Goal: Task Accomplishment & Management: Manage account settings

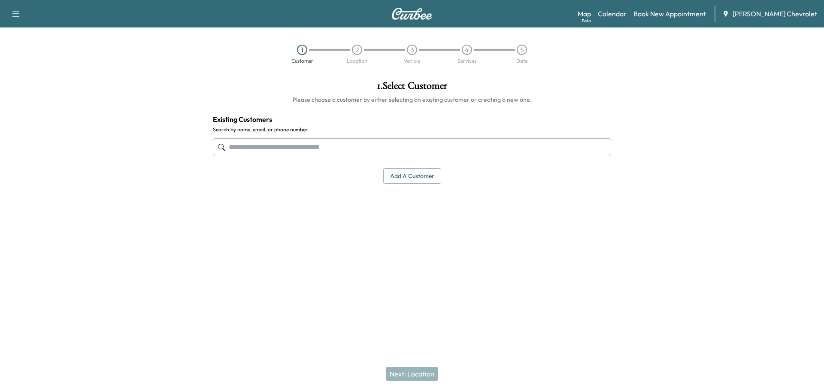
click at [332, 148] on input "text" at bounding box center [412, 147] width 398 height 18
click at [339, 148] on input "text" at bounding box center [412, 147] width 398 height 18
click at [673, 16] on link "Book New Appointment" at bounding box center [670, 14] width 73 height 10
click at [689, 11] on link "Book New Appointment" at bounding box center [670, 14] width 73 height 10
click at [690, 12] on link "Book New Appointment" at bounding box center [670, 14] width 73 height 10
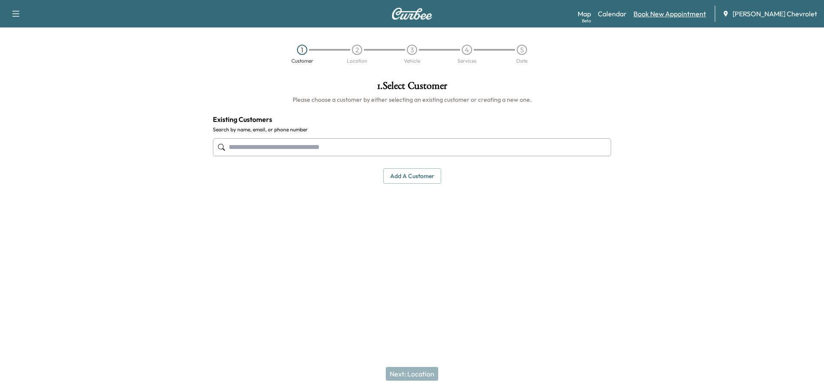
click at [688, 14] on link "Book New Appointment" at bounding box center [670, 14] width 73 height 10
click at [688, 12] on link "Book New Appointment" at bounding box center [670, 14] width 73 height 10
click at [683, 14] on link "Book New Appointment" at bounding box center [670, 14] width 73 height 10
drag, startPoint x: 682, startPoint y: 122, endPoint x: 671, endPoint y: 118, distance: 11.0
click at [682, 121] on div at bounding box center [721, 172] width 206 height 196
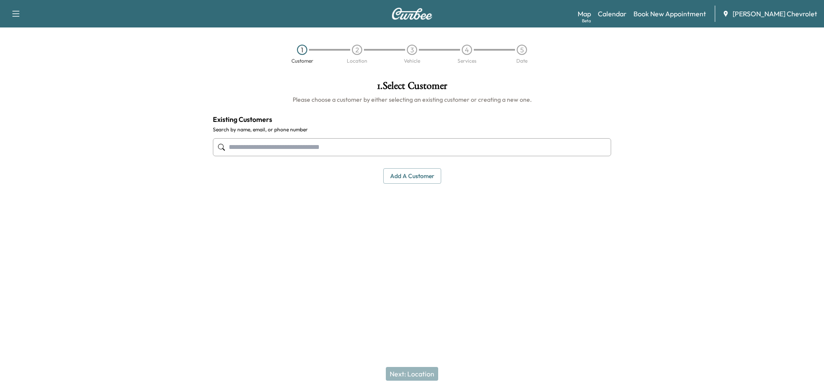
click at [612, 11] on div "Map Beta Calendar Book New Appointment Cox Chevrolet" at bounding box center [698, 14] width 240 height 16
click at [626, 12] on link "Calendar" at bounding box center [612, 14] width 29 height 10
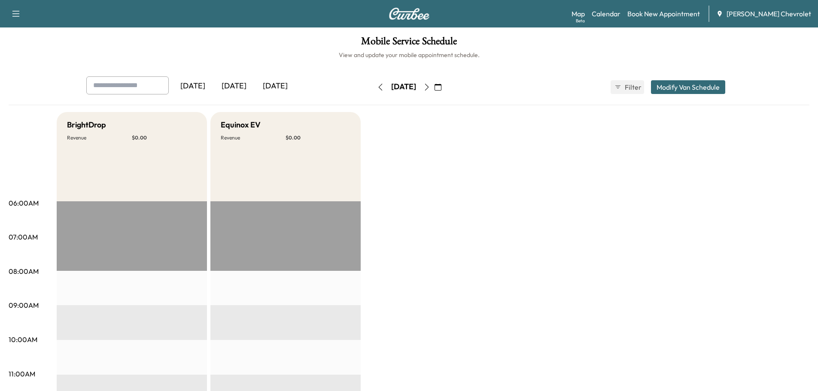
click at [434, 88] on button "button" at bounding box center [426, 87] width 15 height 14
click at [433, 88] on icon "button" at bounding box center [429, 87] width 7 height 7
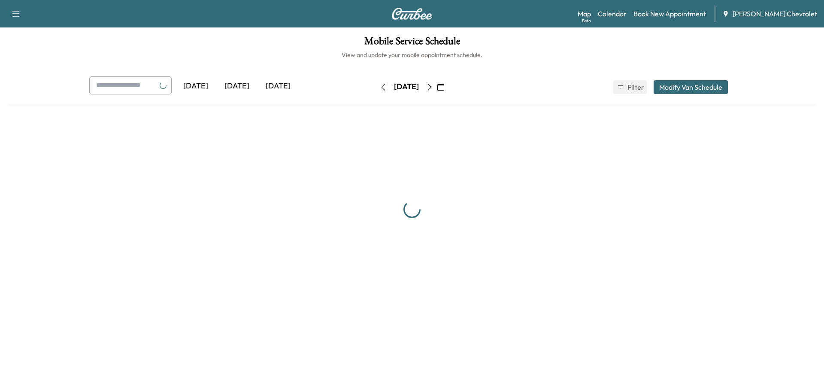
click at [437, 88] on button "button" at bounding box center [429, 87] width 15 height 14
click at [433, 88] on icon "button" at bounding box center [429, 87] width 7 height 7
click at [430, 88] on icon "button" at bounding box center [426, 87] width 7 height 7
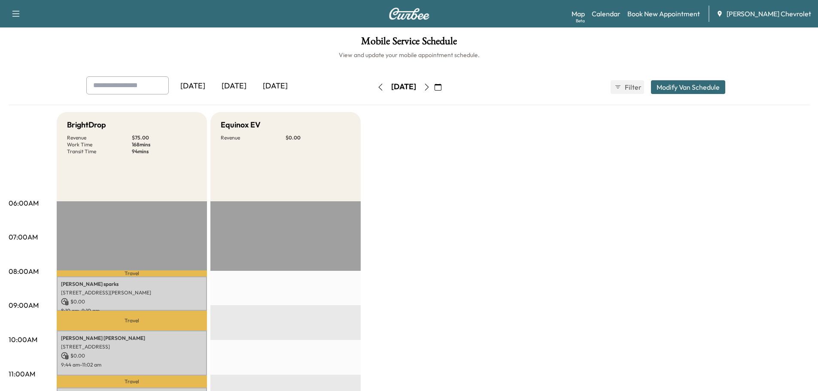
click at [373, 90] on div "Wednesday, September 24" at bounding box center [403, 87] width 61 height 14
click at [373, 89] on button "button" at bounding box center [380, 87] width 15 height 14
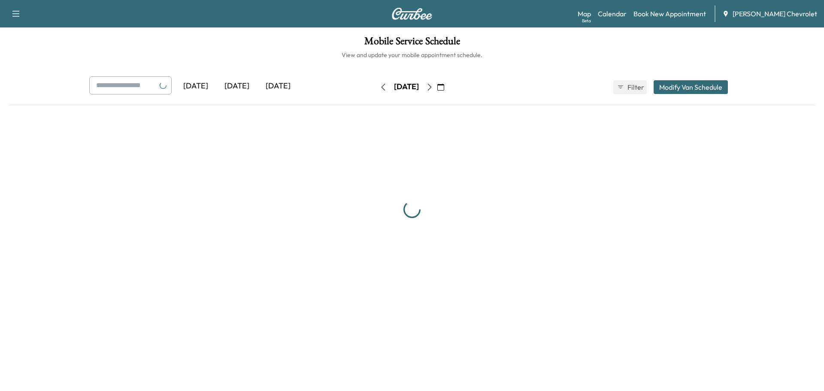
click at [376, 88] on button "button" at bounding box center [383, 87] width 15 height 14
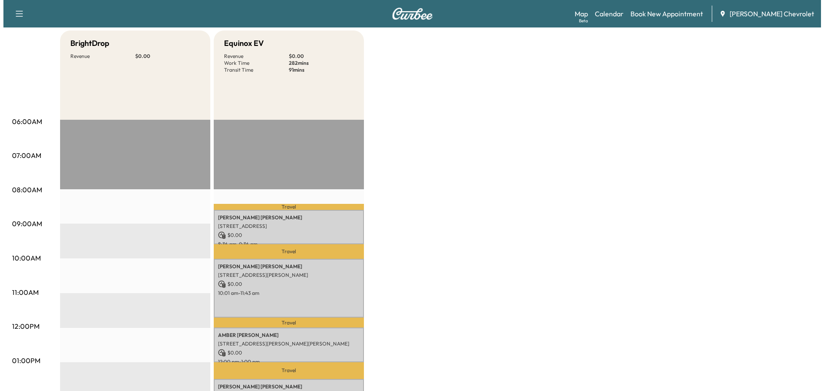
scroll to position [100, 0]
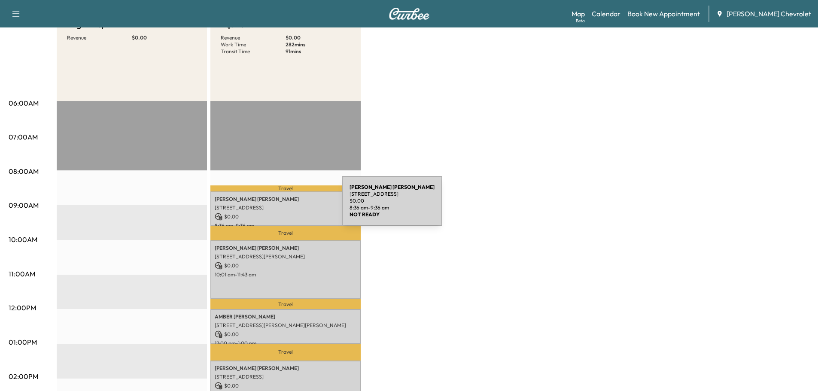
click at [277, 206] on p "3403 28th St E, Bradenton, FL 34208, USA" at bounding box center [286, 207] width 142 height 7
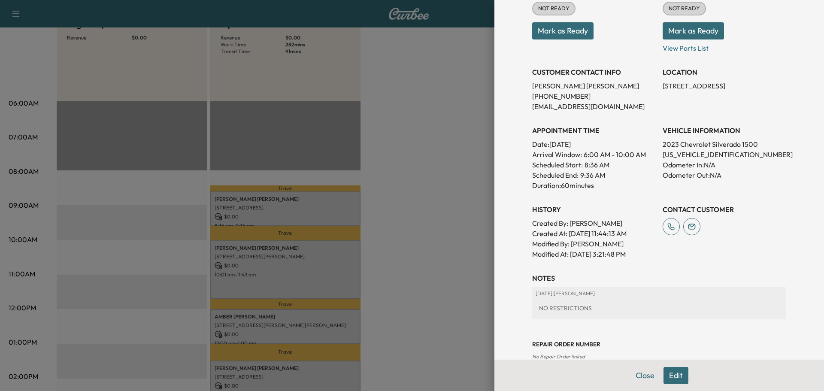
scroll to position [138, 0]
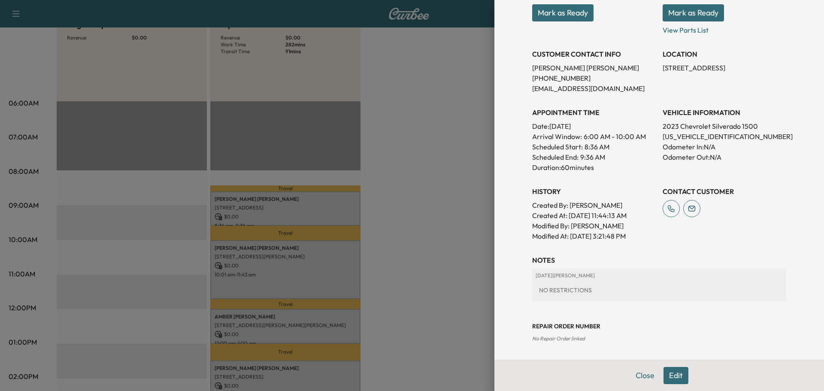
click at [667, 377] on button "Edit" at bounding box center [676, 375] width 25 height 17
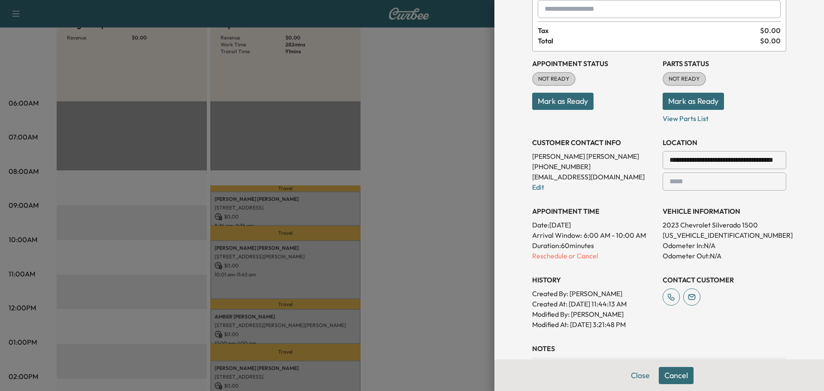
scroll to position [100, 0]
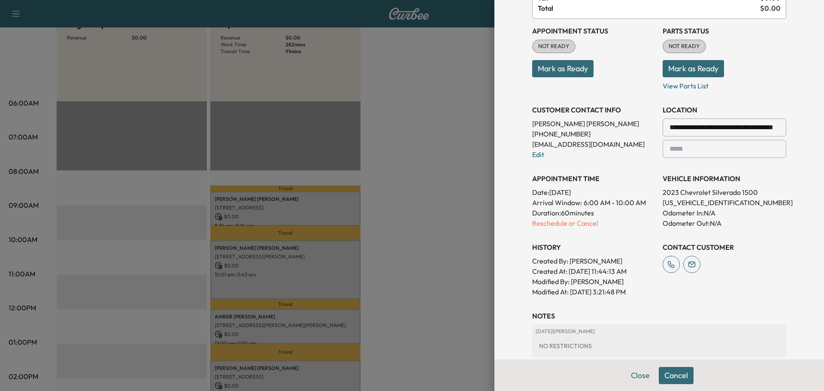
click at [690, 199] on p "3GCUDHEL3PG279117" at bounding box center [725, 202] width 124 height 10
copy p "3GCUDHEL3PG279117"
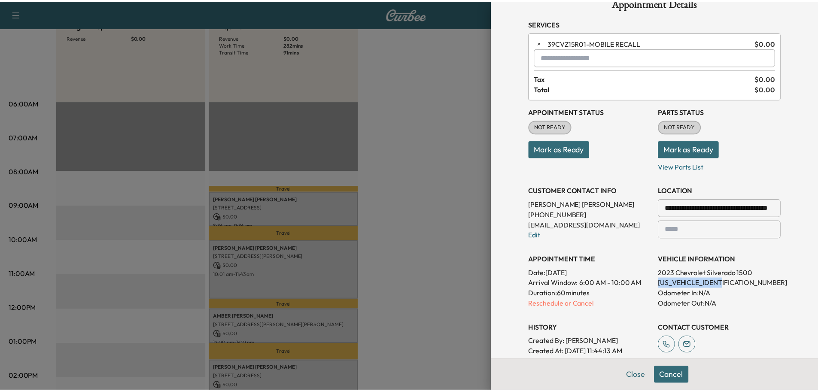
scroll to position [0, 0]
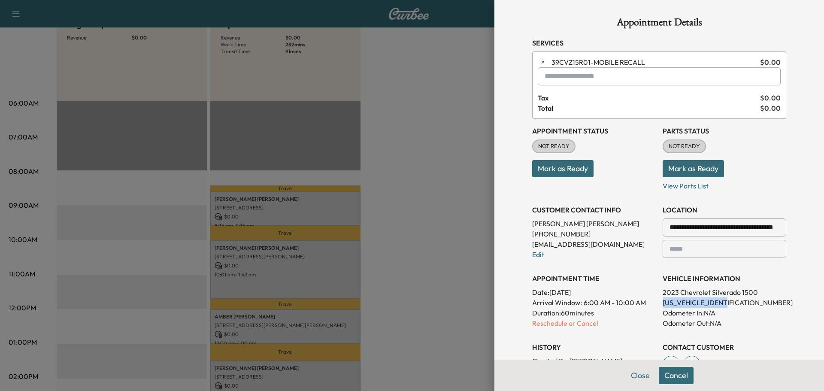
click at [521, 237] on div "**********" at bounding box center [660, 195] width 330 height 391
click at [462, 255] on div at bounding box center [412, 195] width 824 height 391
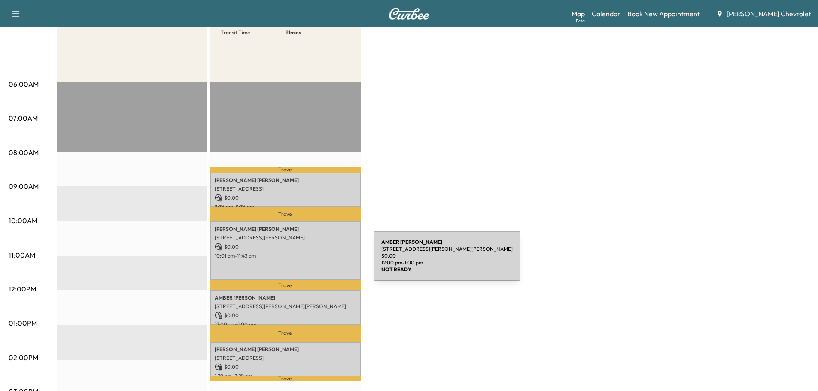
scroll to position [100, 0]
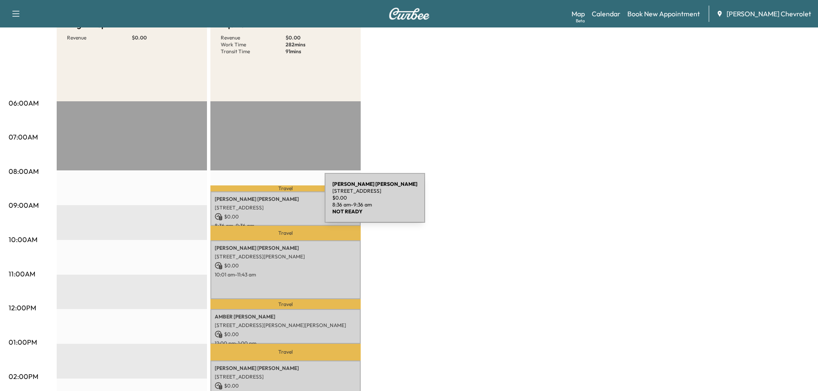
click at [260, 204] on p "3403 28th St E, Bradenton, FL 34208, USA" at bounding box center [286, 207] width 142 height 7
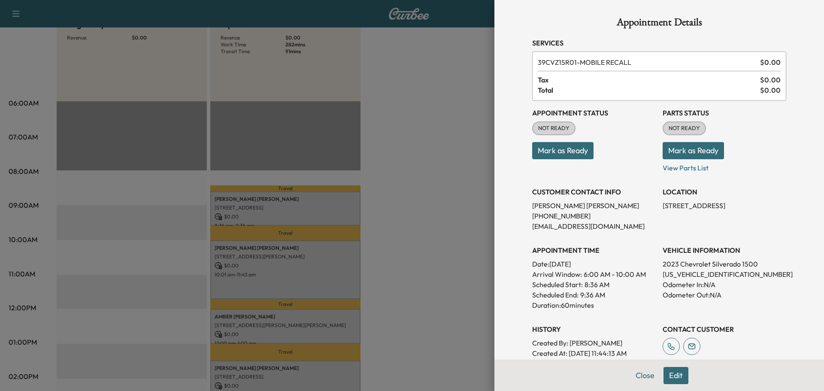
click at [613, 286] on div "Scheduled Start: 8:36 AM" at bounding box center [594, 284] width 124 height 10
click at [366, 271] on div at bounding box center [412, 195] width 824 height 391
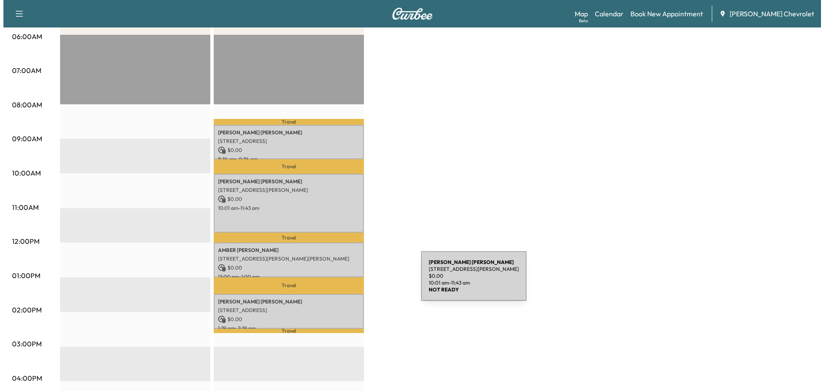
scroll to position [200, 0]
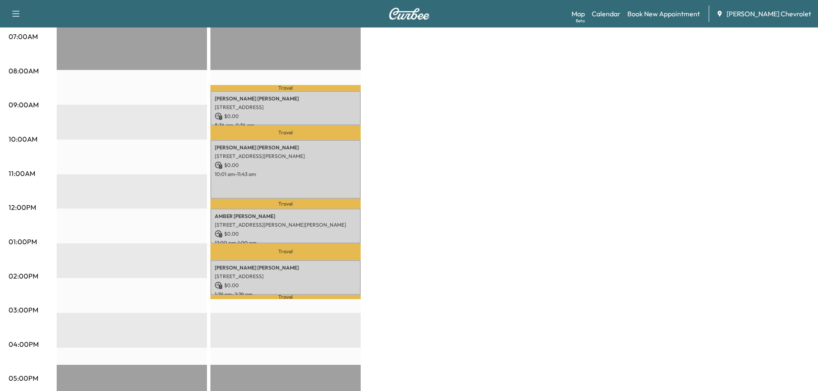
click at [440, 246] on div "BrightDrop Revenue $ 0.00 EST Start Equinox EV Revenue $ 0.00 Work Time 282 min…" at bounding box center [433, 234] width 752 height 644
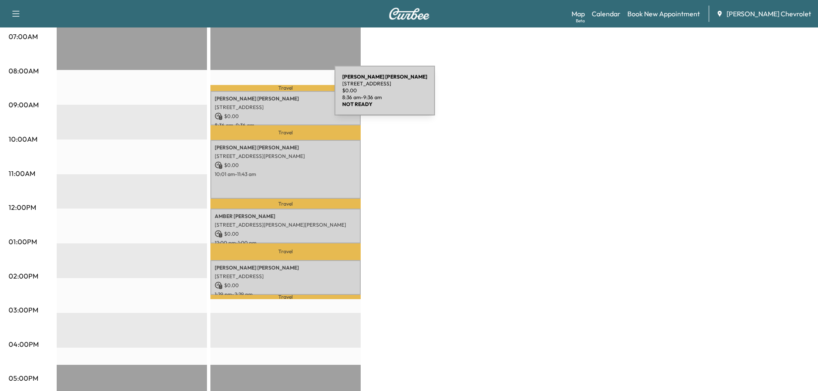
click at [270, 96] on p "DAVID THOMPSON" at bounding box center [286, 98] width 142 height 7
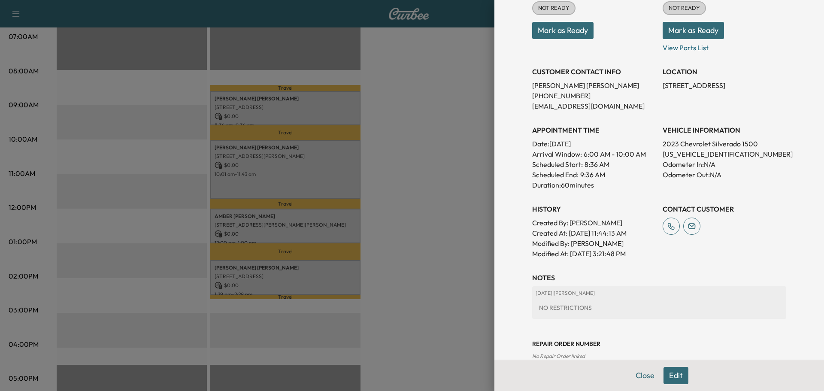
scroll to position [138, 0]
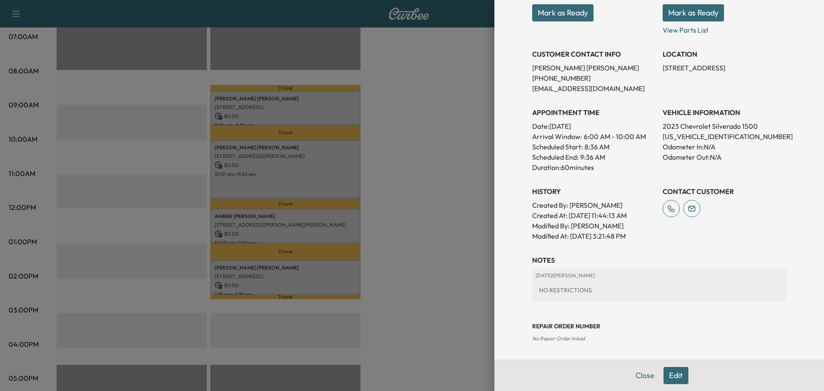
click at [674, 374] on button "Edit" at bounding box center [676, 375] width 25 height 17
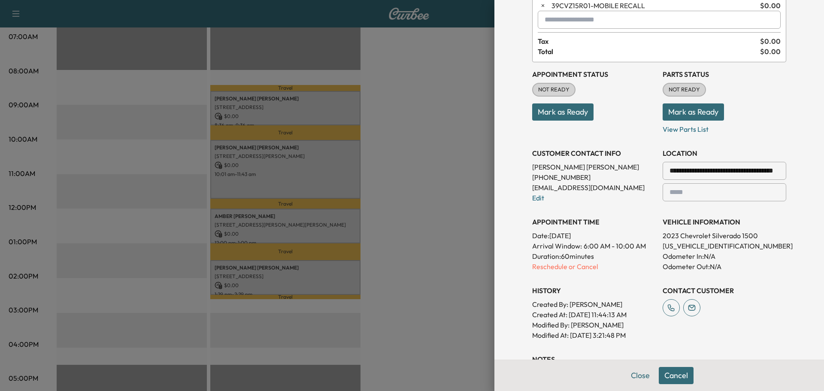
scroll to position [0, 0]
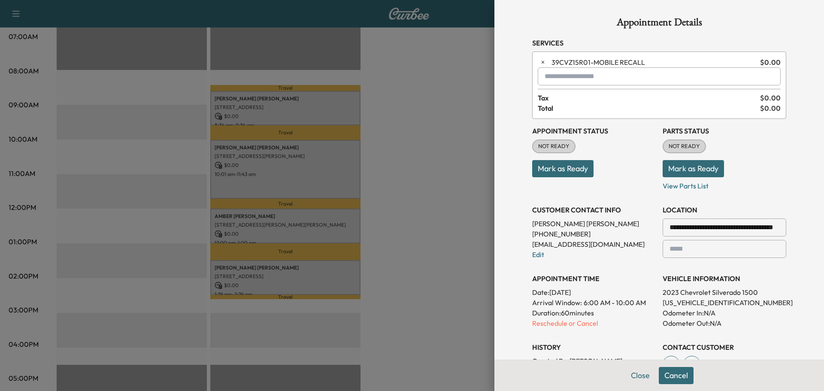
click at [392, 134] on div at bounding box center [412, 195] width 824 height 391
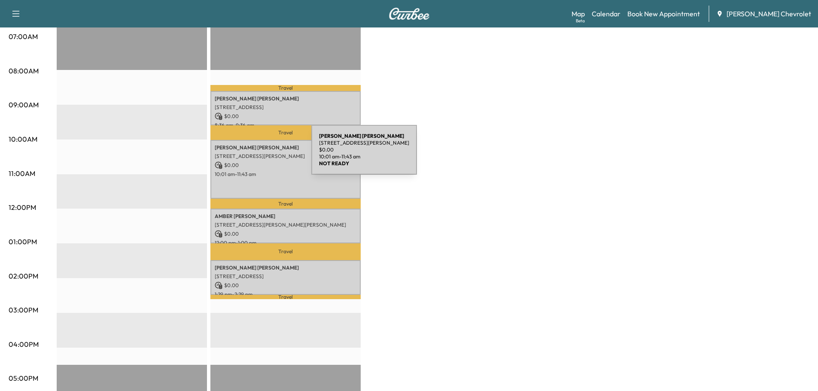
click at [255, 157] on p "2302 126th Dr E, Parrish, FL 34219, USA" at bounding box center [286, 156] width 142 height 7
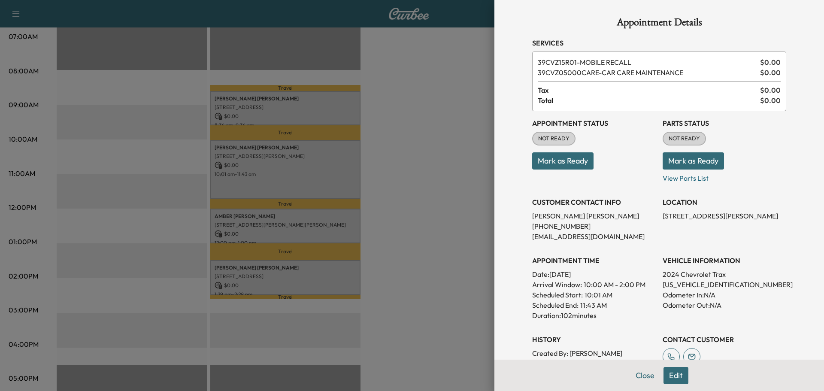
drag, startPoint x: 686, startPoint y: 183, endPoint x: 631, endPoint y: 220, distance: 65.8
click at [631, 220] on p "Priscilla Ortiz" at bounding box center [594, 216] width 124 height 10
click at [680, 288] on p "KL77LGE28RC216602" at bounding box center [725, 284] width 124 height 10
copy p "KL77LGE28RC216602"
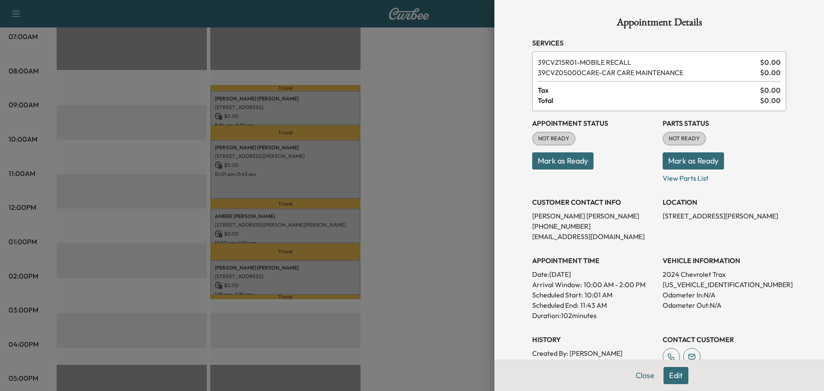
click at [435, 265] on div at bounding box center [412, 195] width 824 height 391
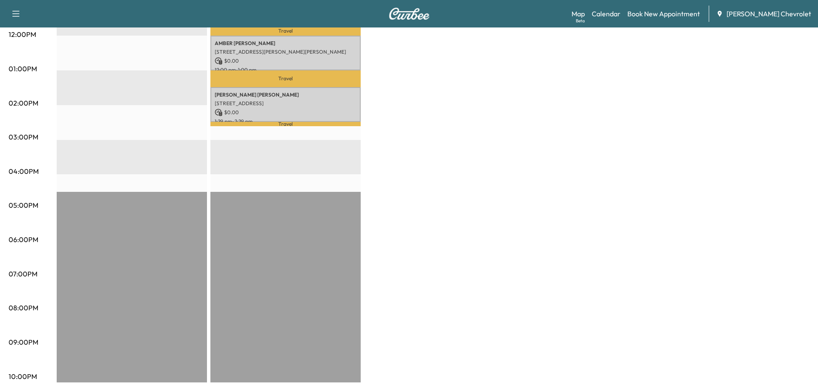
click at [447, 251] on div "BrightDrop Revenue $ 0.00 EST Start Equinox EV Revenue $ 0.00 Work Time 282 min…" at bounding box center [433, 61] width 752 height 644
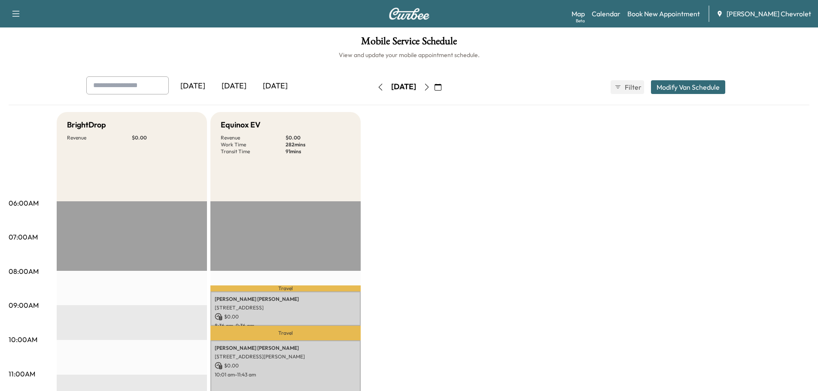
click at [430, 90] on icon "button" at bounding box center [426, 87] width 7 height 7
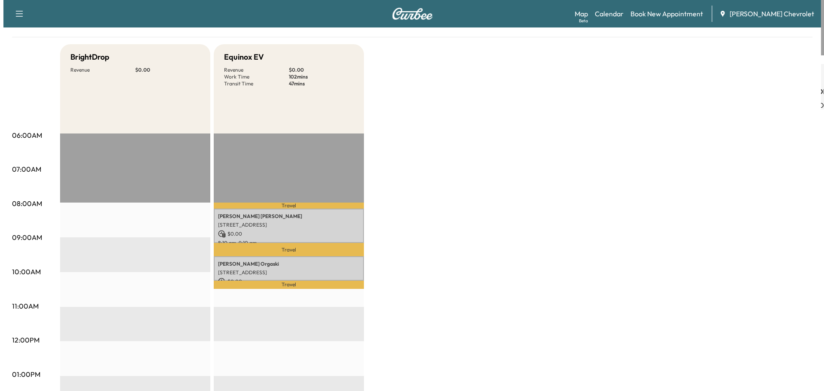
scroll to position [100, 0]
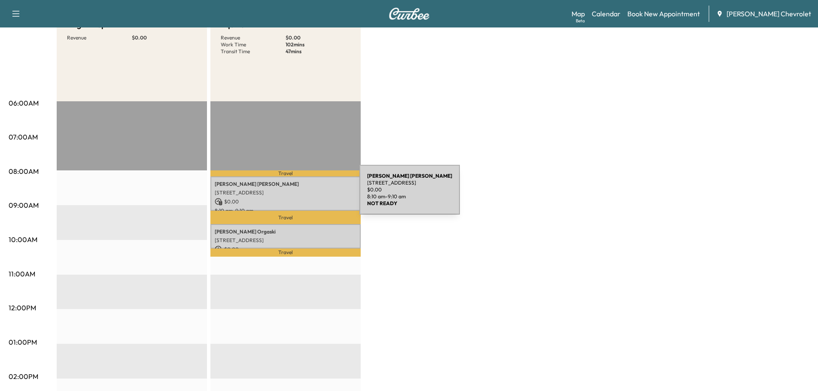
click at [297, 189] on p "7405 12TH AVE W, BRADENTON,FL 34209, USA" at bounding box center [286, 192] width 142 height 7
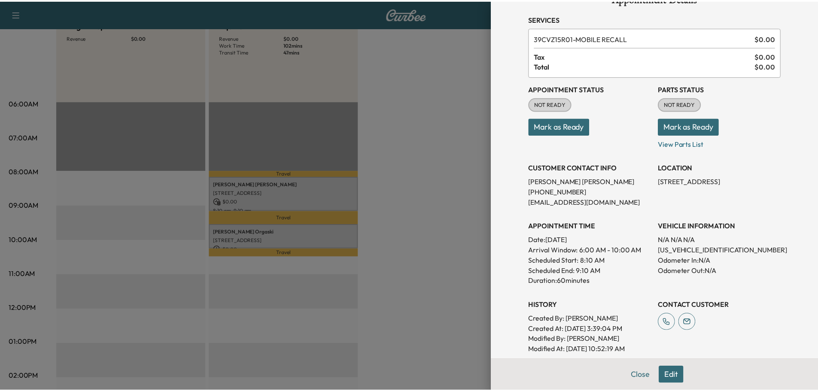
scroll to position [0, 0]
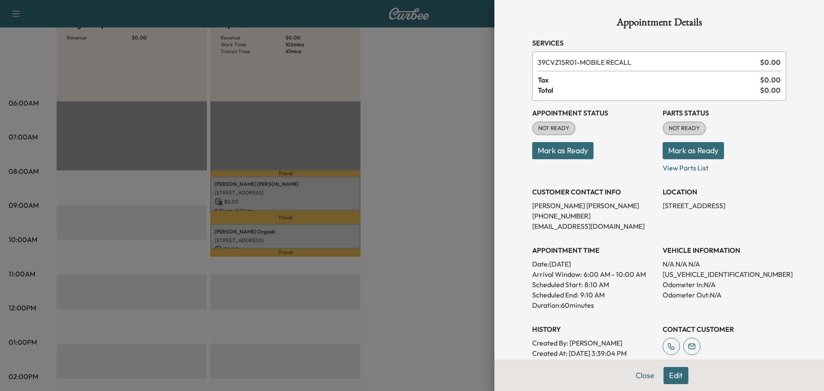
click at [418, 201] on div at bounding box center [412, 195] width 824 height 391
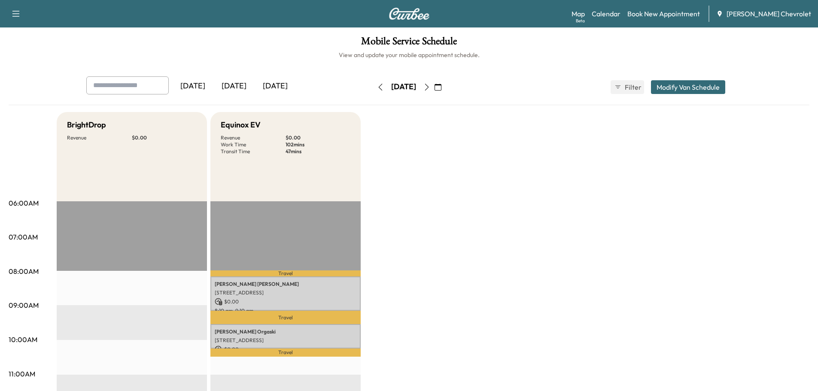
click at [434, 85] on button "button" at bounding box center [426, 87] width 15 height 14
